Goal: Task Accomplishment & Management: Understand process/instructions

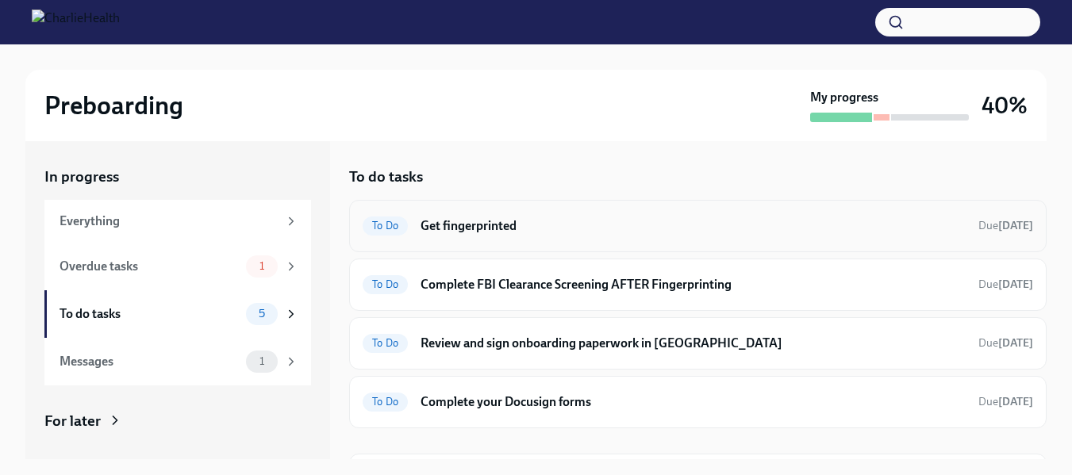
click at [464, 223] on h6 "Get fingerprinted" at bounding box center [693, 225] width 545 height 17
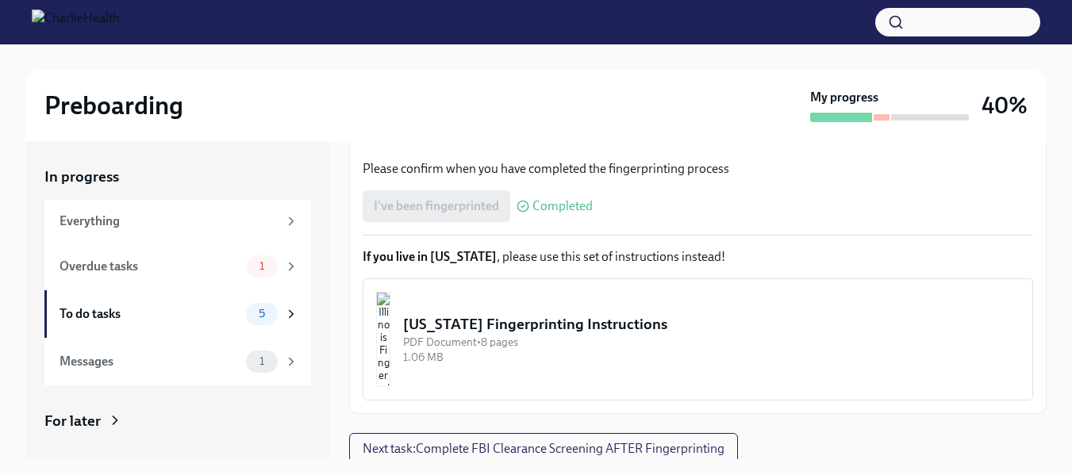
scroll to position [400, 0]
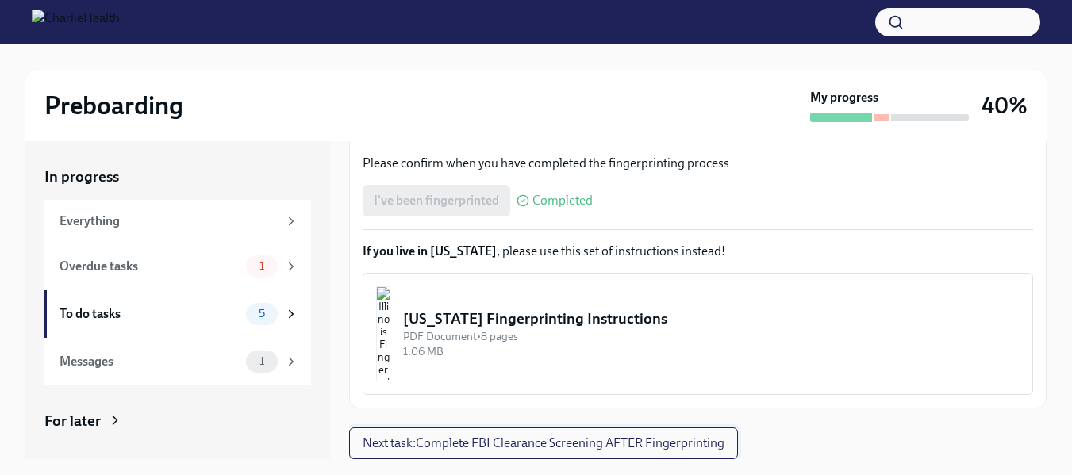
click at [655, 437] on span "Next task : Complete FBI Clearance Screening AFTER Fingerprinting" at bounding box center [544, 444] width 362 height 16
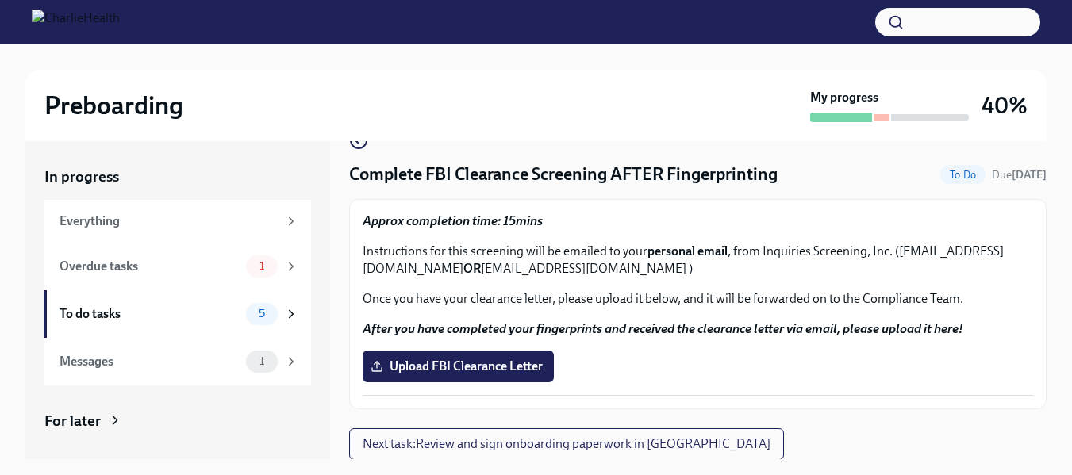
scroll to position [37, 0]
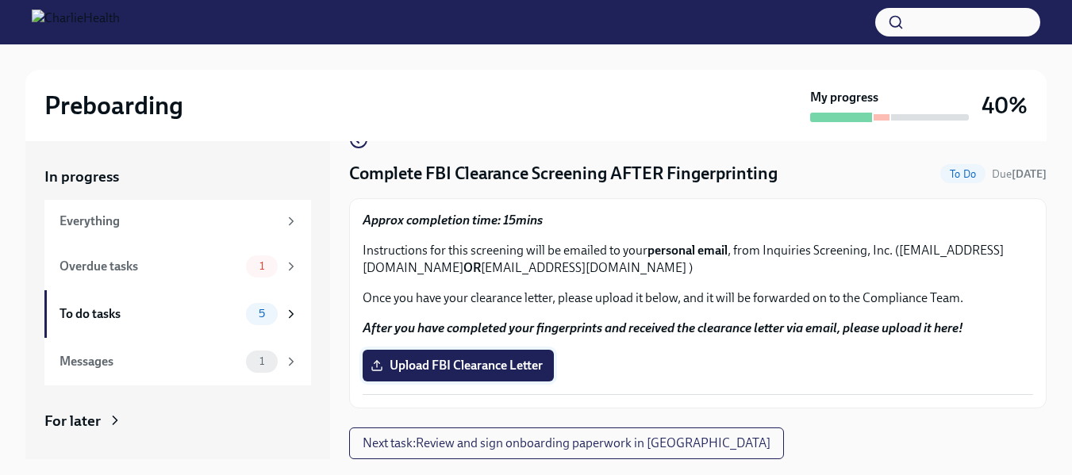
click at [441, 371] on span "Upload FBI Clearance Letter" at bounding box center [458, 366] width 169 height 16
click at [0, 0] on input "Upload FBI Clearance Letter" at bounding box center [0, 0] width 0 height 0
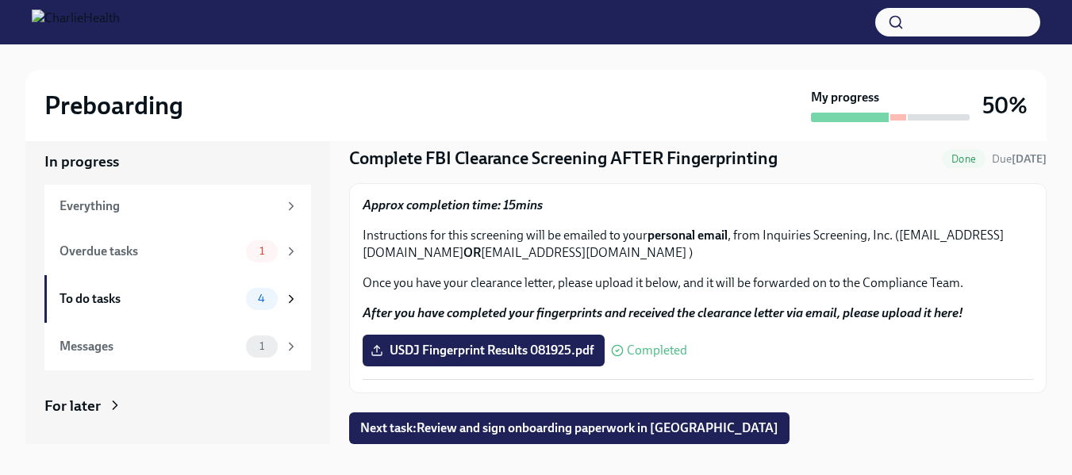
scroll to position [29, 0]
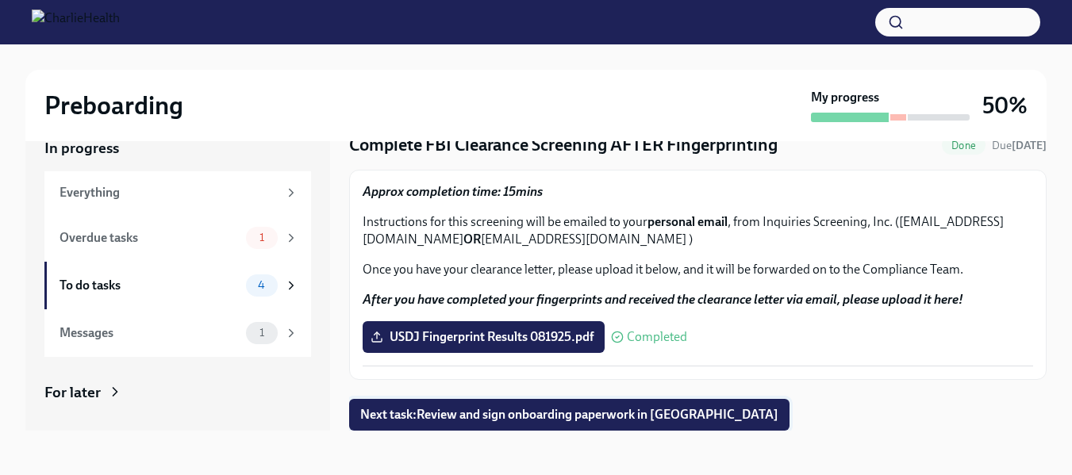
click at [478, 414] on span "Next task : Review and sign onboarding paperwork in [GEOGRAPHIC_DATA]" at bounding box center [569, 415] width 418 height 16
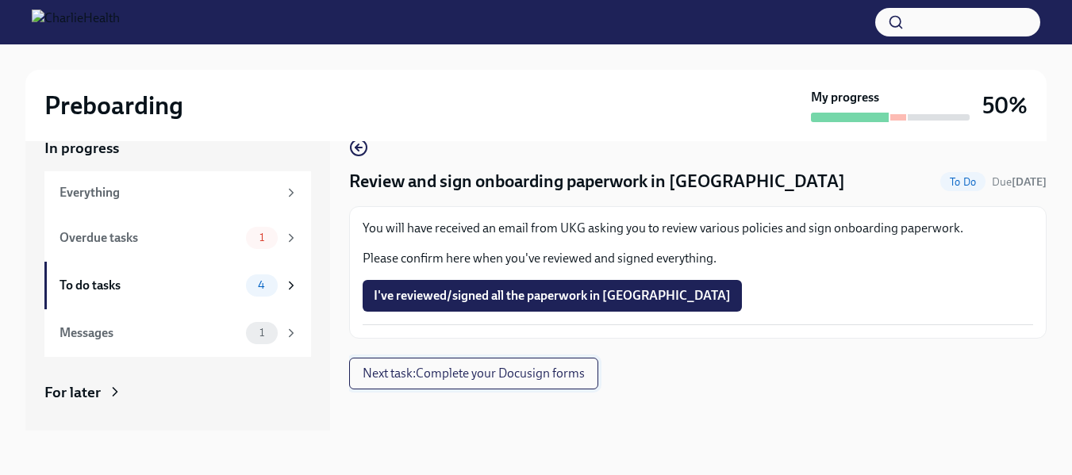
click at [384, 371] on span "Next task : Complete your Docusign forms" at bounding box center [474, 374] width 222 height 16
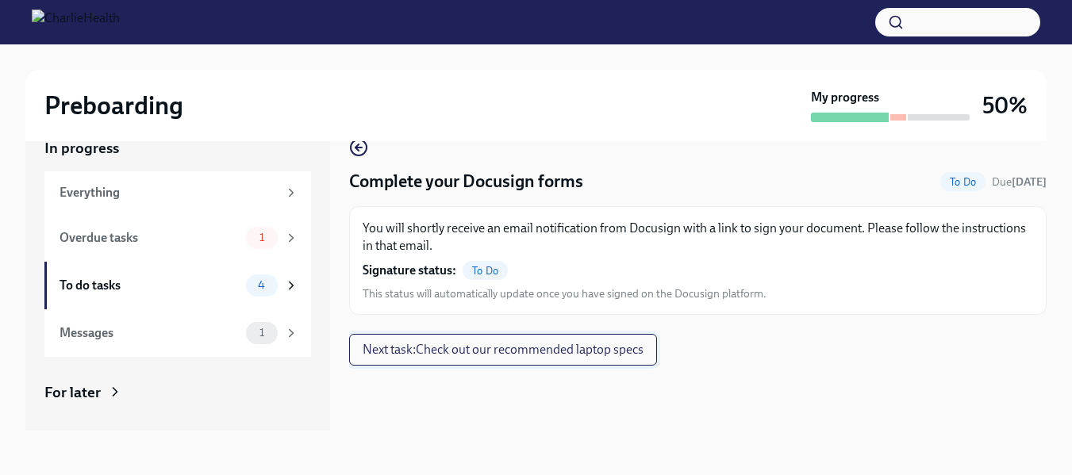
click at [509, 358] on span "Next task : Check out our recommended laptop specs" at bounding box center [503, 350] width 281 height 16
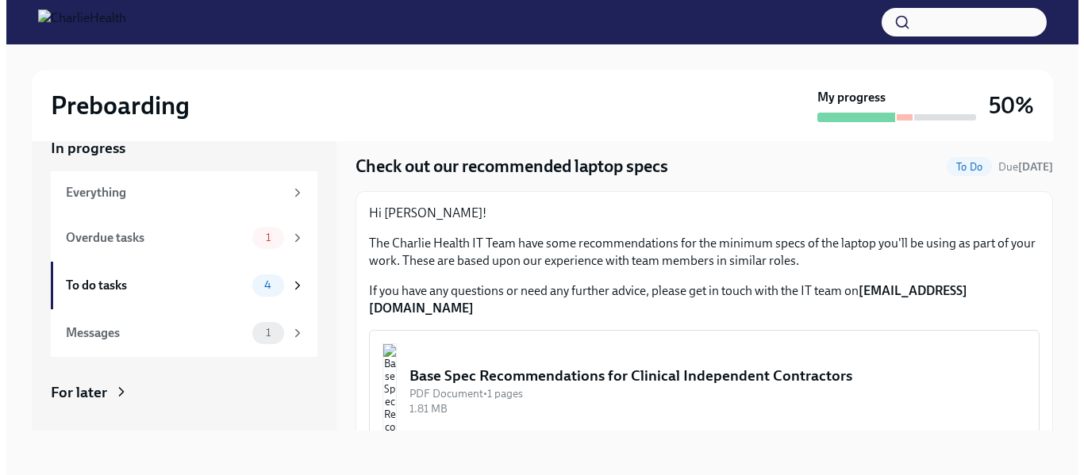
scroll to position [33, 0]
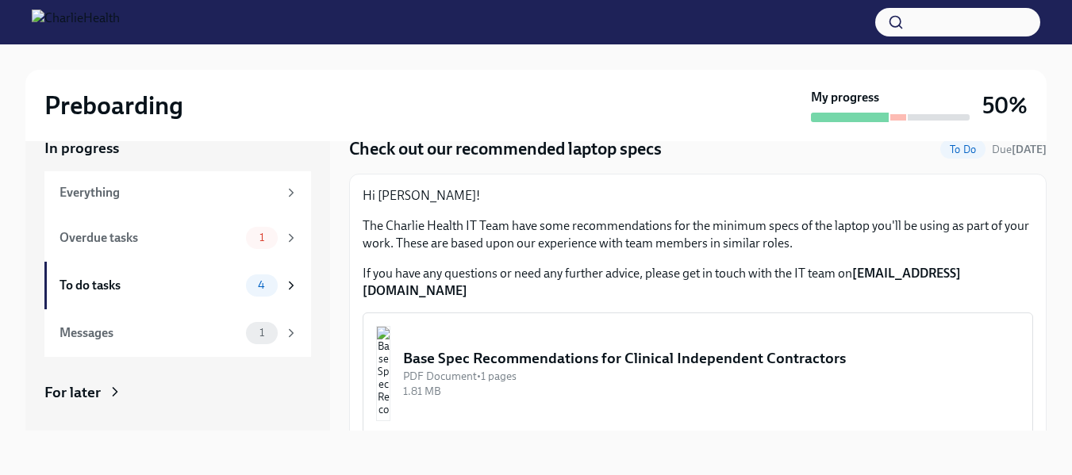
click at [391, 345] on img "button" at bounding box center [383, 373] width 14 height 95
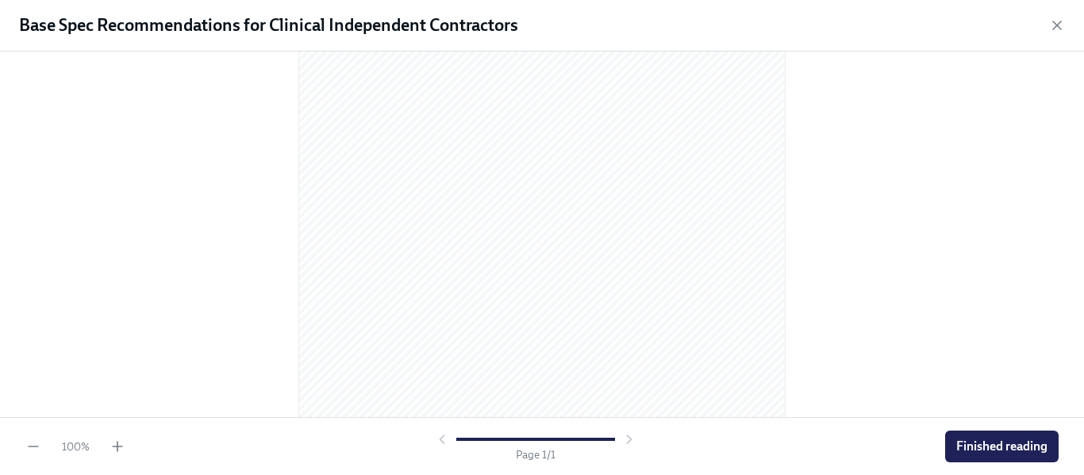
scroll to position [290, 0]
